Goal: Navigation & Orientation: Find specific page/section

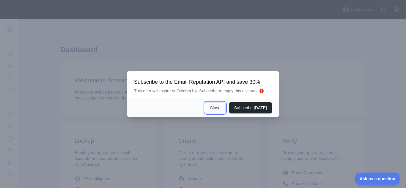
click at [219, 105] on button "Close" at bounding box center [215, 107] width 21 height 11
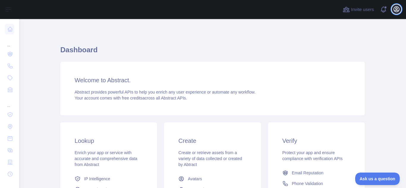
click at [395, 11] on icon "button" at bounding box center [396, 9] width 5 height 5
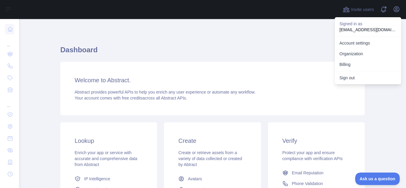
click at [245, 65] on div "Welcome to Abstract. Abstract provides powerful APIs to help you enrich any use…" at bounding box center [212, 89] width 305 height 54
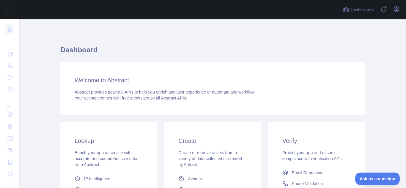
click at [218, 73] on div "Welcome to Abstract. Abstract provides powerful APIs to help you enrich any use…" at bounding box center [212, 89] width 305 height 54
click at [114, 60] on div "Dashboard Welcome to Abstract. Abstract provides powerful APIs to help you enri…" at bounding box center [212, 150] width 305 height 211
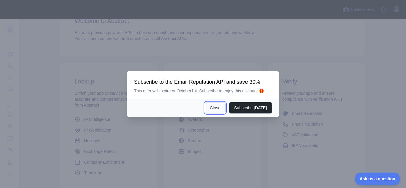
click at [219, 108] on button "Close" at bounding box center [215, 107] width 21 height 11
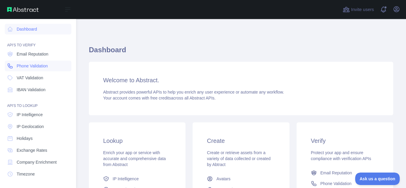
click at [41, 68] on span "Phone Validation" at bounding box center [32, 66] width 31 height 6
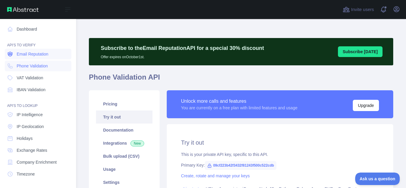
click at [30, 53] on span "Email Reputation" at bounding box center [33, 54] width 32 height 6
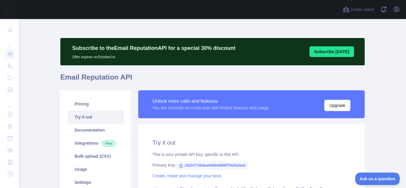
scroll to position [30, 0]
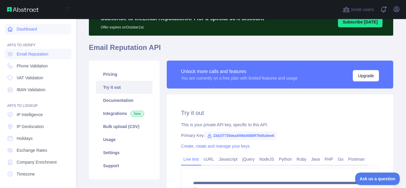
click at [35, 31] on link "Dashboard" at bounding box center [38, 29] width 67 height 11
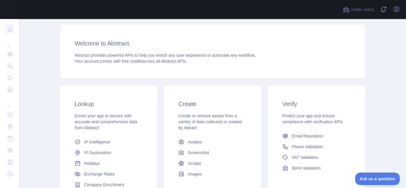
scroll to position [30, 0]
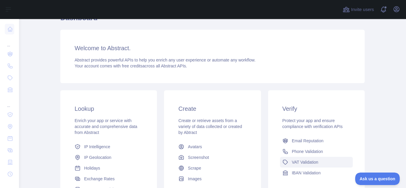
click at [304, 163] on span "VAT Validation" at bounding box center [305, 162] width 26 height 6
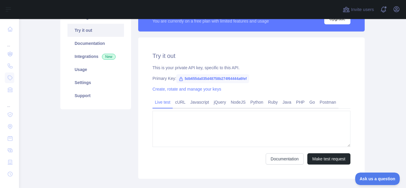
type textarea "**********"
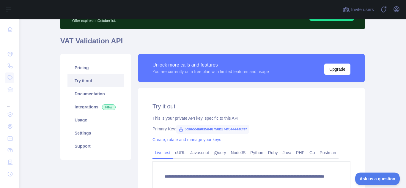
scroll to position [30, 0]
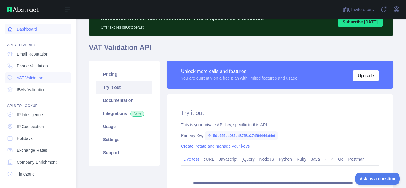
click at [27, 30] on link "Dashboard" at bounding box center [38, 29] width 67 height 11
